Goal: Contribute content

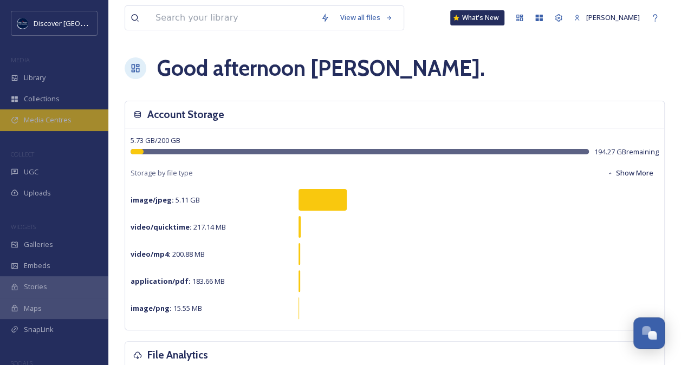
click at [56, 121] on span "Media Centres" at bounding box center [48, 120] width 48 height 10
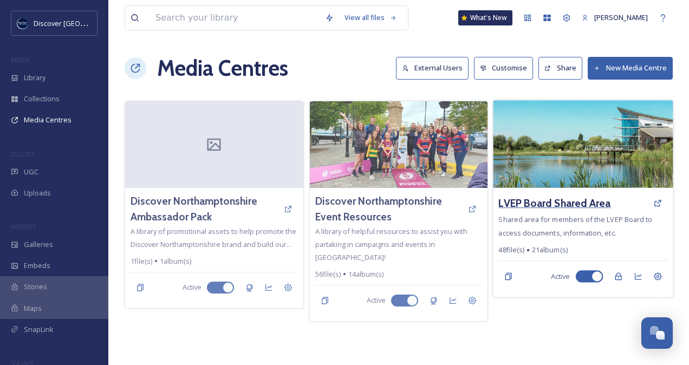
click at [509, 197] on h3 "LVEP Board Shared Area" at bounding box center [555, 204] width 112 height 16
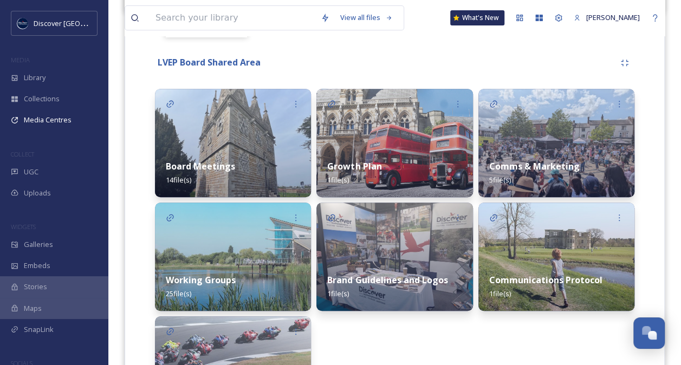
scroll to position [247, 0]
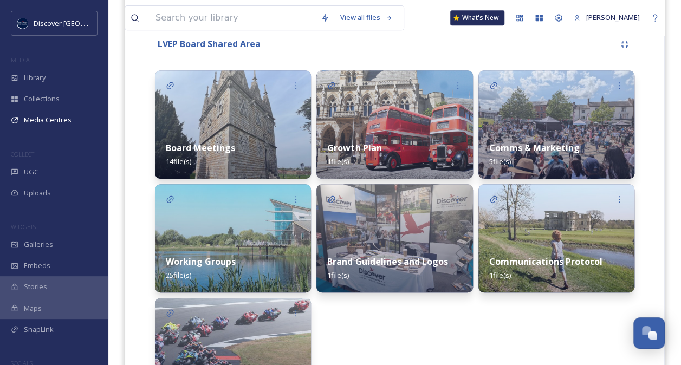
click at [233, 235] on img at bounding box center [233, 238] width 156 height 108
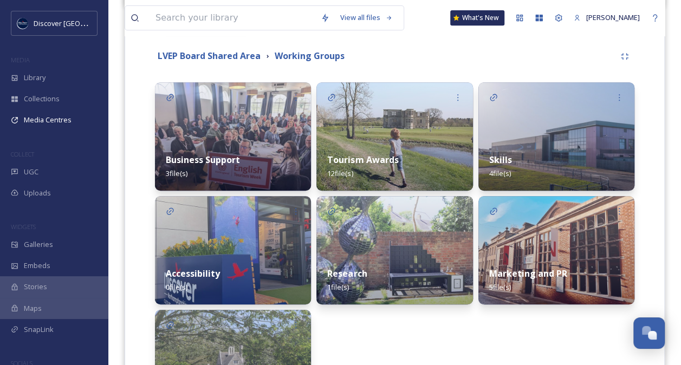
scroll to position [238, 0]
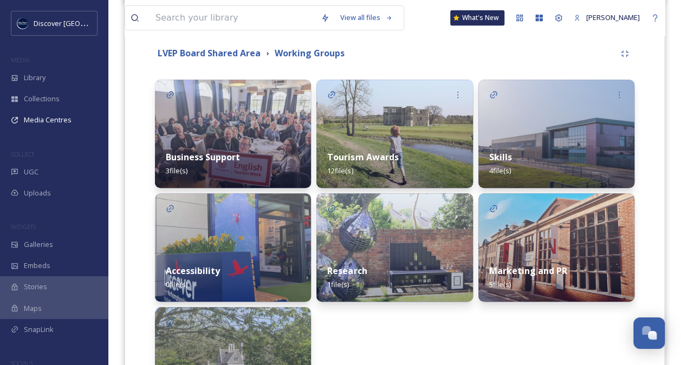
click at [563, 148] on div "Skills 4 file(s)" at bounding box center [556, 164] width 156 height 48
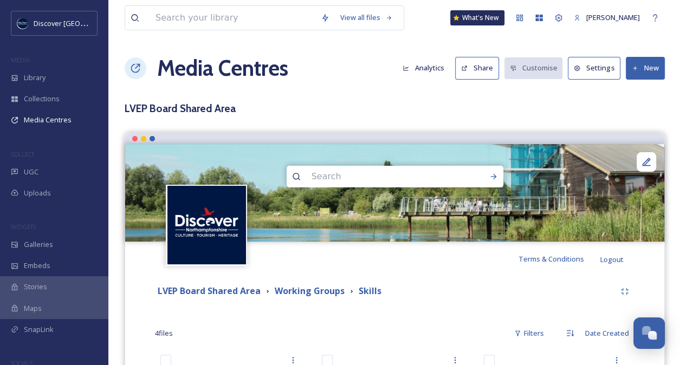
click at [644, 64] on button "New" at bounding box center [645, 68] width 39 height 22
click at [628, 88] on span "Add Files" at bounding box center [637, 93] width 29 height 10
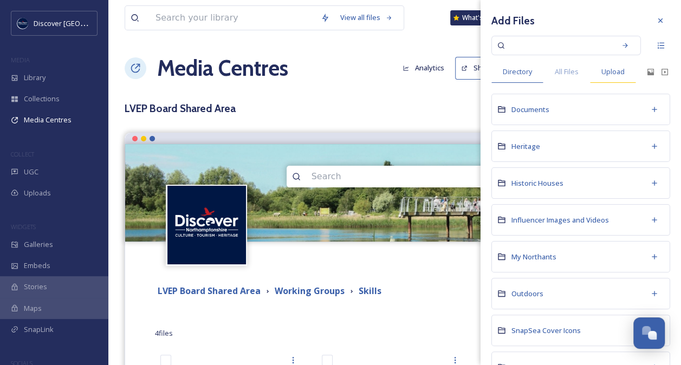
click at [620, 69] on span "Upload" at bounding box center [612, 72] width 23 height 10
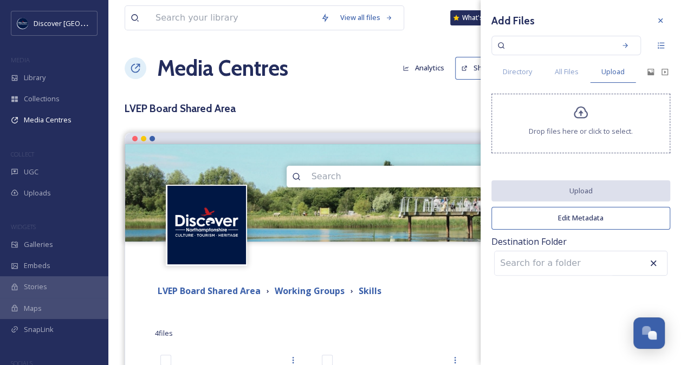
click at [589, 109] on div "Drop files here or click to select." at bounding box center [580, 124] width 179 height 60
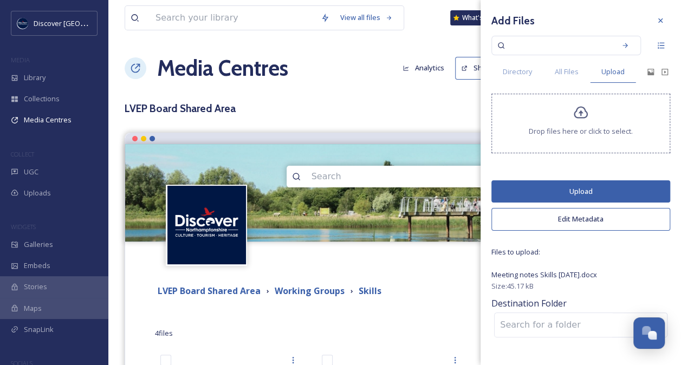
click at [574, 190] on button "Upload" at bounding box center [580, 191] width 179 height 22
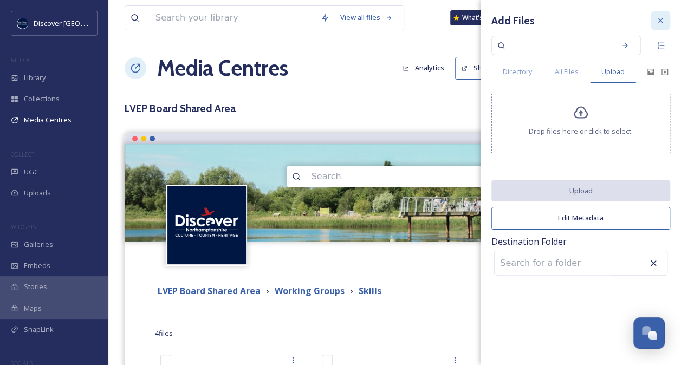
click at [659, 18] on icon at bounding box center [660, 20] width 9 height 9
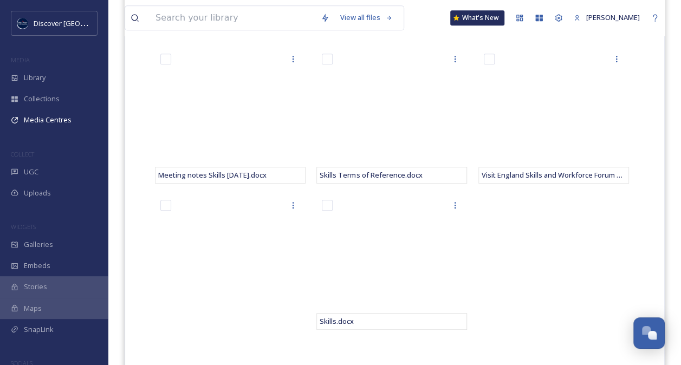
scroll to position [302, 0]
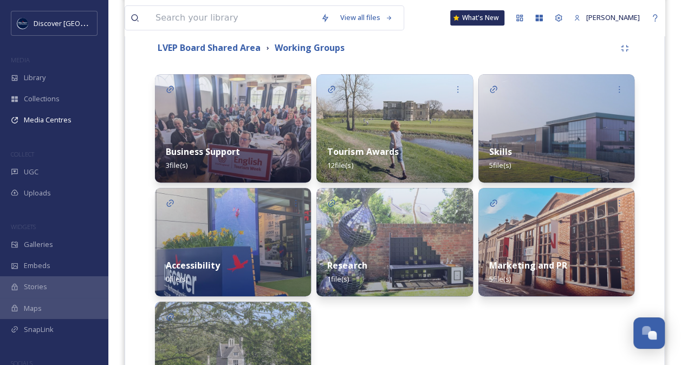
scroll to position [301, 0]
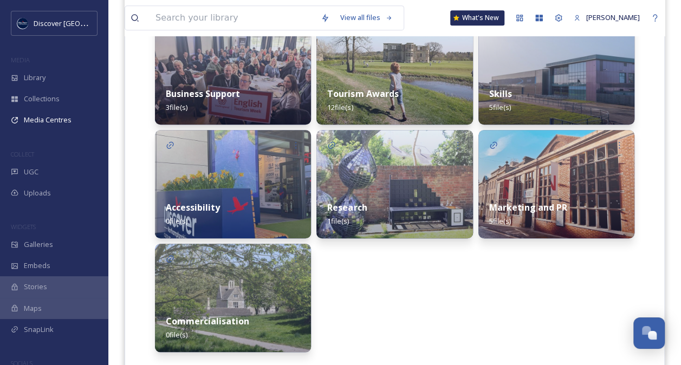
click at [214, 88] on strong "Business Support" at bounding box center [203, 94] width 74 height 12
